Goal: Navigation & Orientation: Find specific page/section

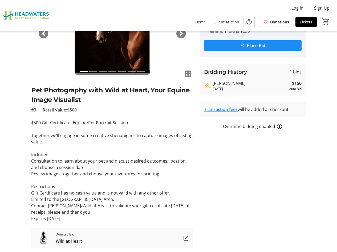
scroll to position [79, 0]
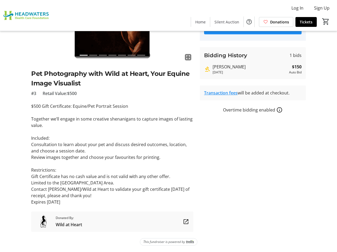
click at [58, 225] on span "Wild at Heart" at bounding box center [69, 225] width 26 height 6
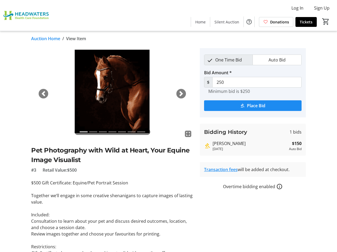
scroll to position [0, 0]
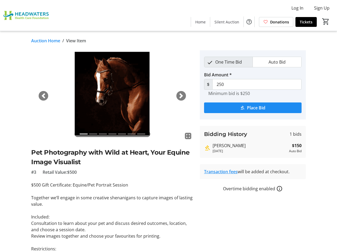
click at [55, 41] on link "Auction Home" at bounding box center [45, 41] width 29 height 6
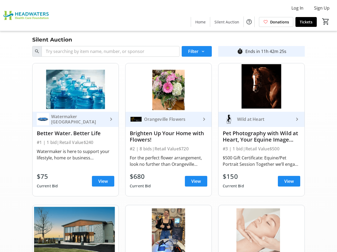
click at [254, 120] on div "Wild at Heart" at bounding box center [264, 119] width 59 height 5
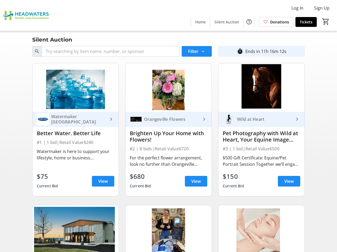
drag, startPoint x: 329, startPoint y: 68, endPoint x: 288, endPoint y: 8, distance: 72.7
click at [294, 183] on span "View" at bounding box center [289, 181] width 10 height 6
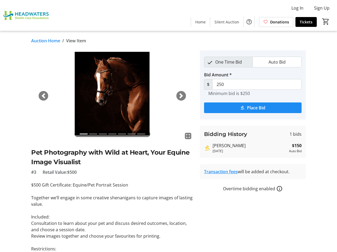
click at [42, 42] on link "Auction Home" at bounding box center [45, 41] width 29 height 6
